Goal: Information Seeking & Learning: Learn about a topic

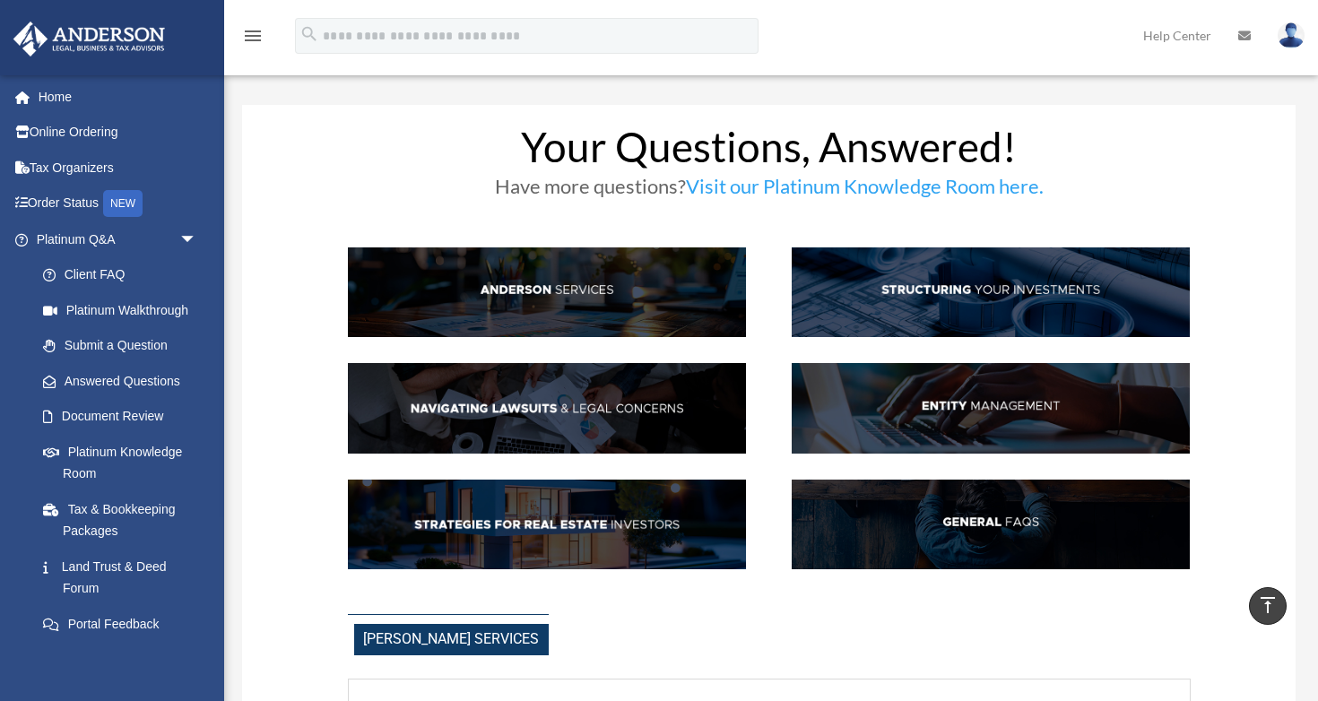
scroll to position [683, 0]
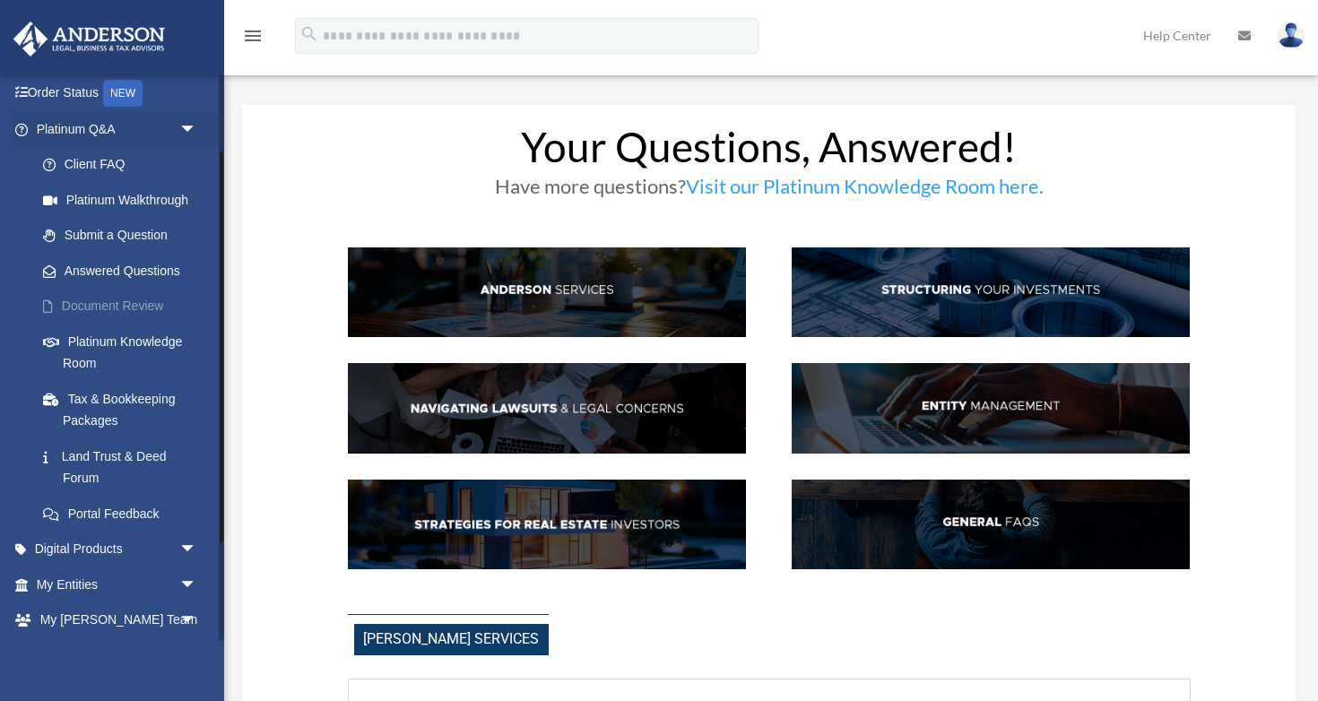
scroll to position [112, 0]
click at [139, 353] on link "Platinum Knowledge Room" at bounding box center [124, 350] width 199 height 57
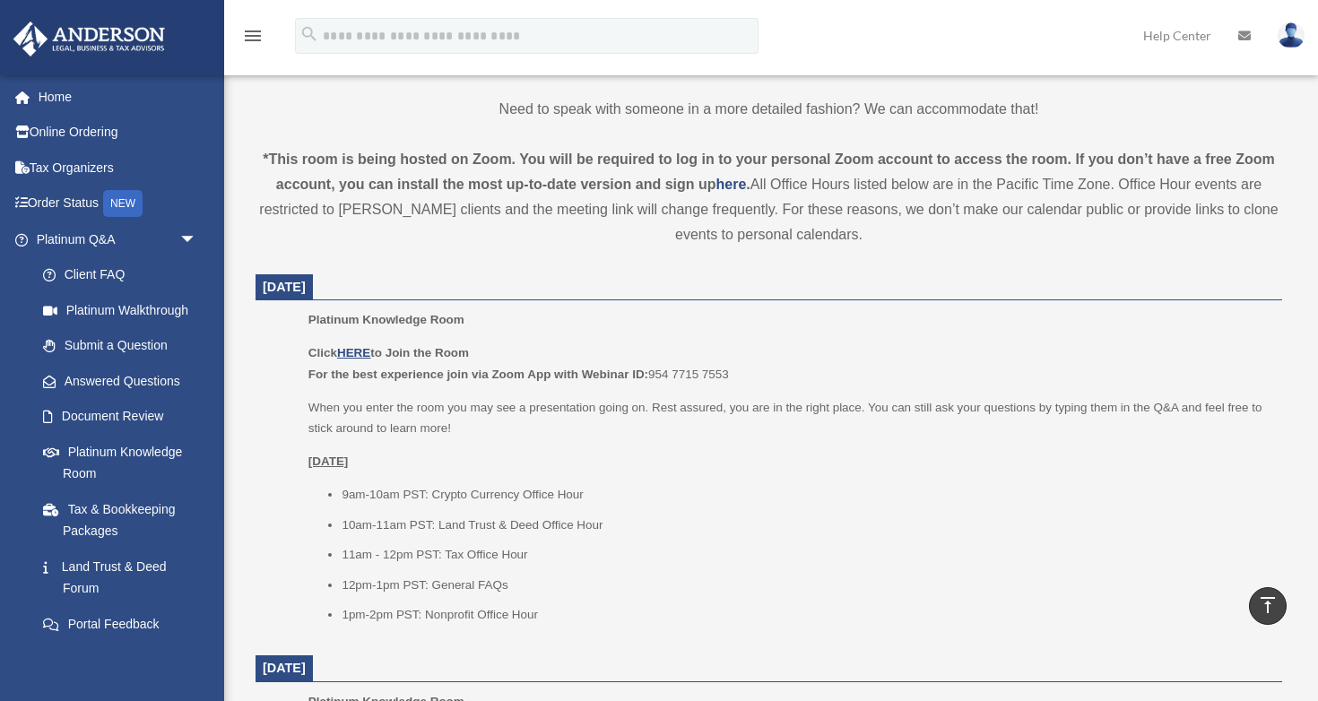
scroll to position [517, 0]
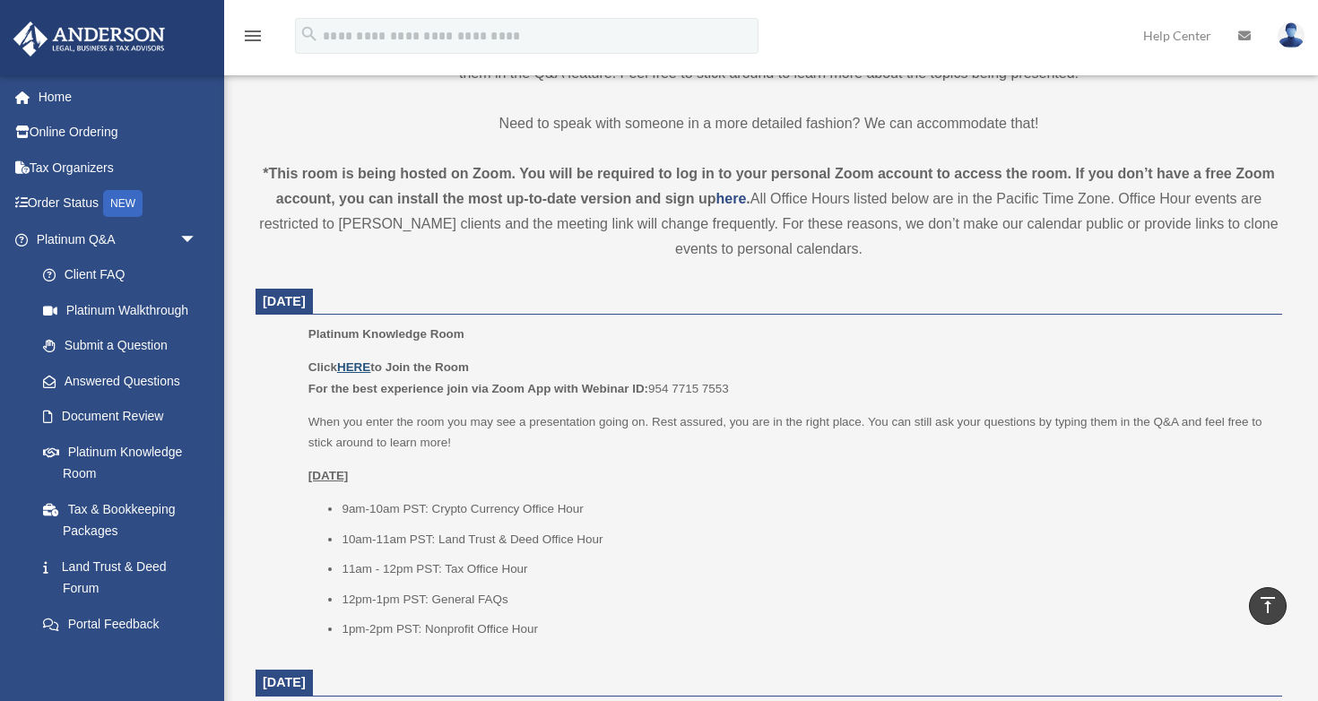
click at [359, 368] on u "HERE" at bounding box center [353, 366] width 33 height 13
